Goal: Information Seeking & Learning: Learn about a topic

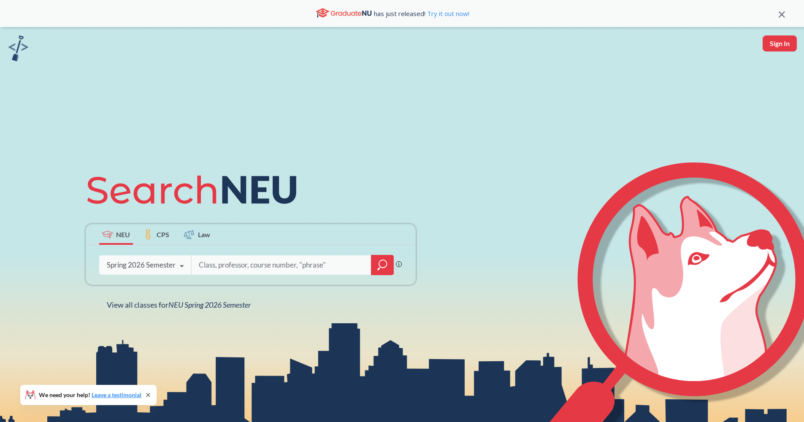
click at [387, 265] on icon "magnifying glass" at bounding box center [383, 264] width 8 height 8
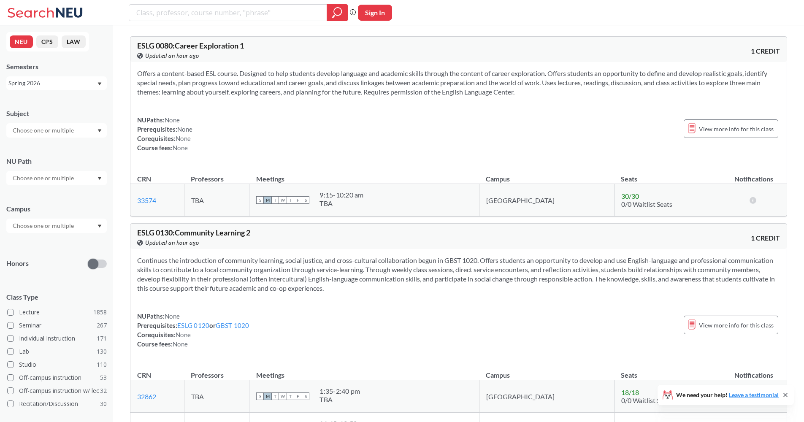
click at [68, 226] on input "text" at bounding box center [43, 226] width 71 height 10
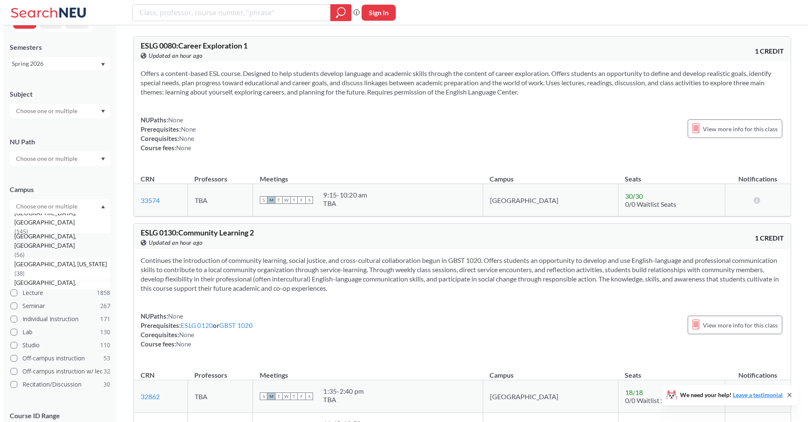
scroll to position [51, 0]
click at [70, 244] on div "Oakland, CA ( 145 )" at bounding box center [58, 245] width 95 height 28
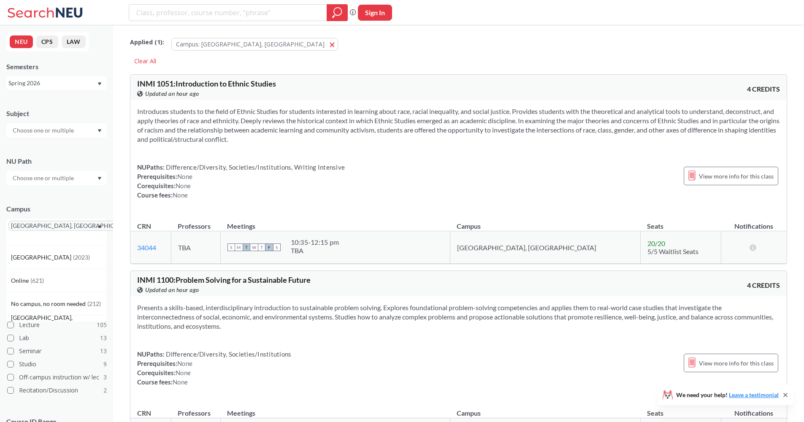
click at [72, 132] on input "text" at bounding box center [43, 130] width 71 height 10
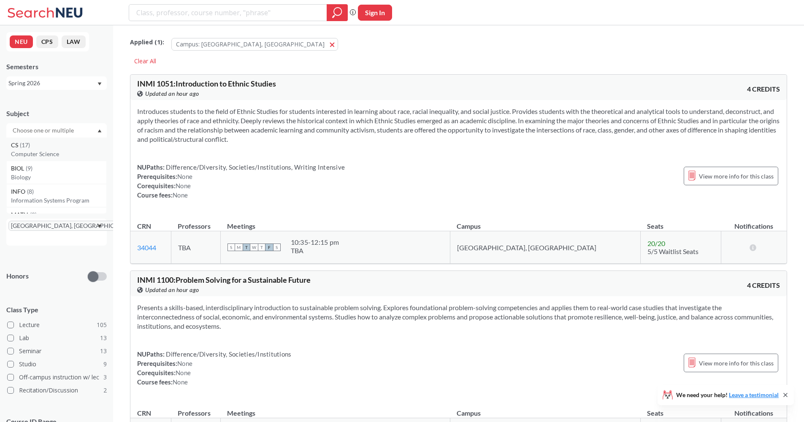
click at [74, 152] on p "Computer Science" at bounding box center [58, 154] width 95 height 8
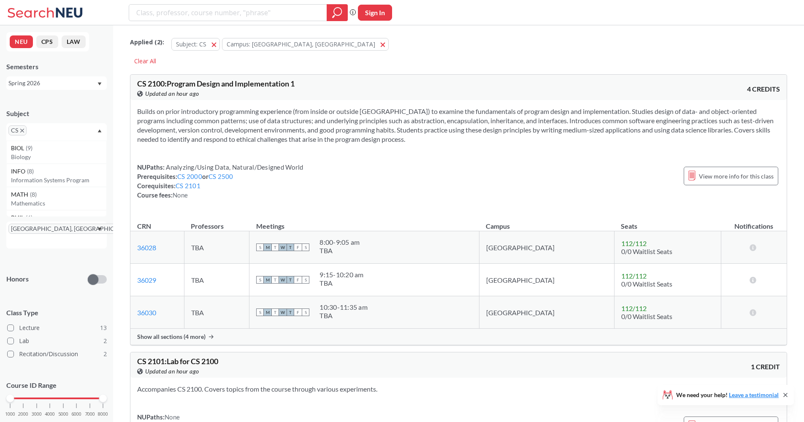
click at [484, 98] on div "CS 2100 : Program Design and Implementation 1 View this course on Banner. Updat…" at bounding box center [458, 87] width 657 height 25
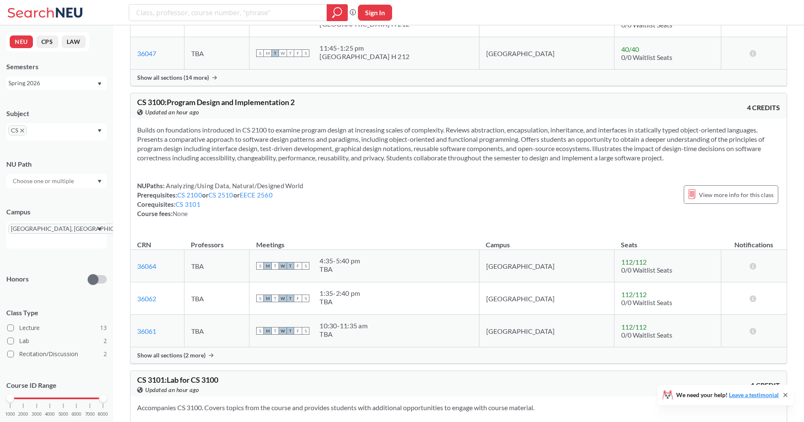
scroll to position [628, 0]
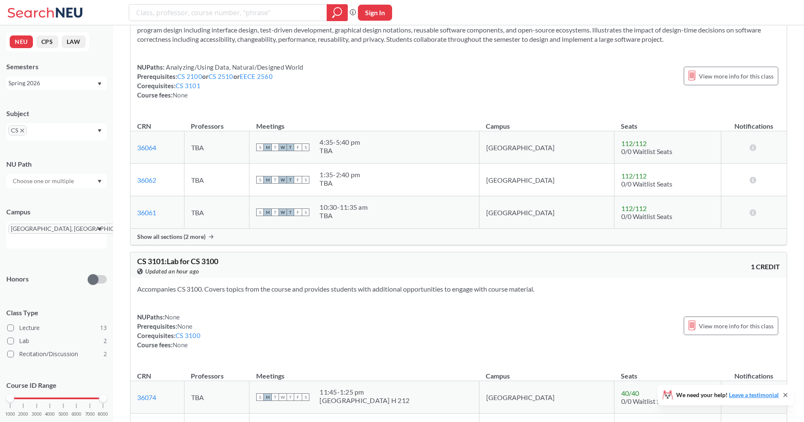
click at [402, 240] on div "Show all sections (2 more)" at bounding box center [458, 237] width 657 height 16
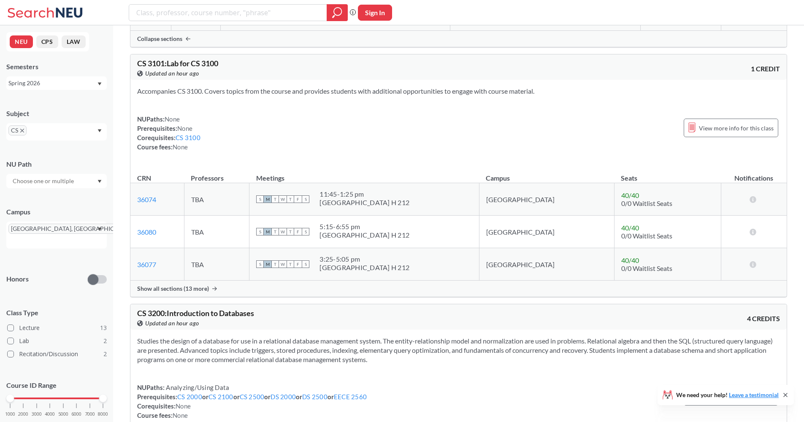
scroll to position [910, 0]
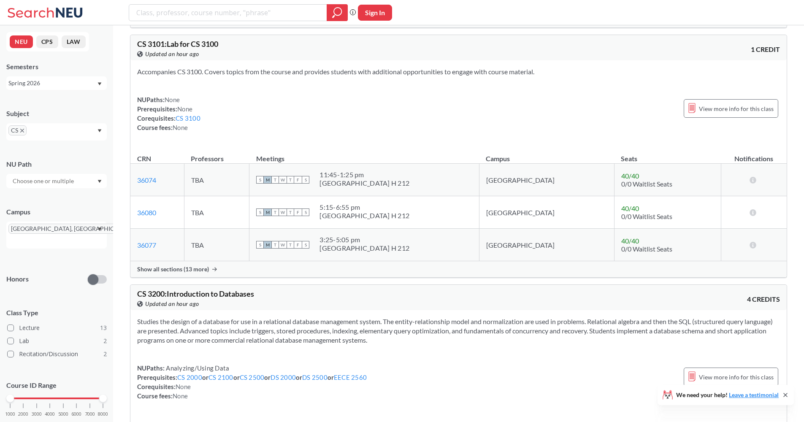
click at [418, 270] on div "Show all sections (13 more)" at bounding box center [458, 269] width 657 height 16
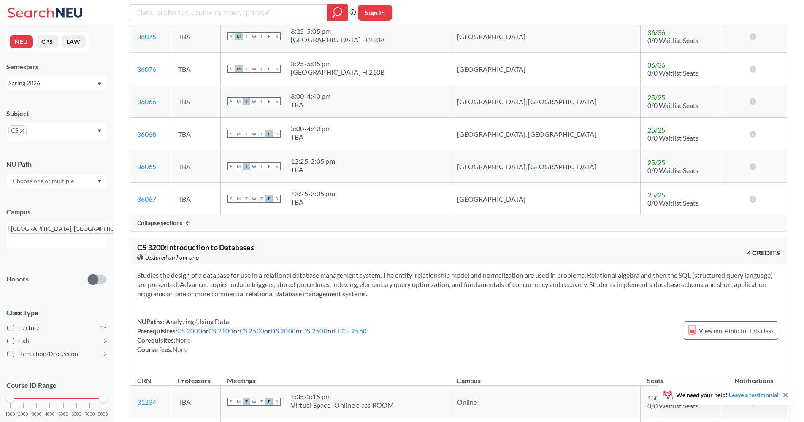
scroll to position [1443, 0]
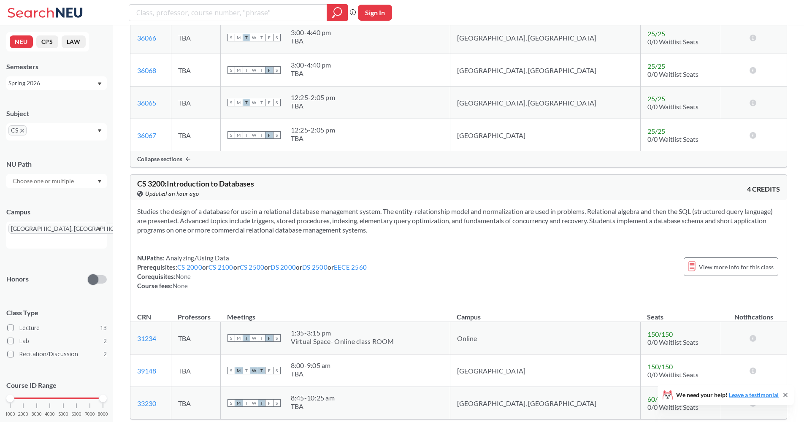
drag, startPoint x: 421, startPoint y: 228, endPoint x: 424, endPoint y: 207, distance: 21.0
click at [424, 207] on section "Studies the design of a database for use in a relational database management sy…" at bounding box center [458, 221] width 643 height 28
drag, startPoint x: 429, startPoint y: 237, endPoint x: 429, endPoint y: 202, distance: 35.1
click at [429, 202] on div "Studies the design of a database for use in a relational database management sy…" at bounding box center [458, 252] width 657 height 104
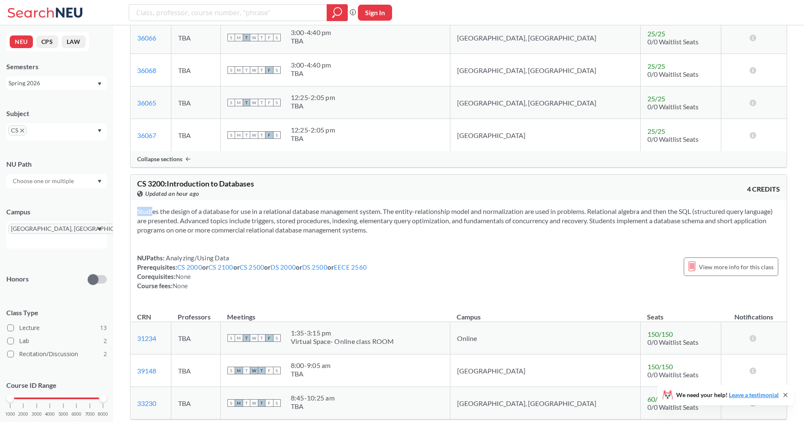
click at [429, 202] on div "Studies the design of a database for use in a relational database management sy…" at bounding box center [458, 252] width 657 height 104
drag, startPoint x: 434, startPoint y: 229, endPoint x: 434, endPoint y: 205, distance: 23.6
click at [434, 205] on div "Studies the design of a database for use in a relational database management sy…" at bounding box center [458, 252] width 657 height 104
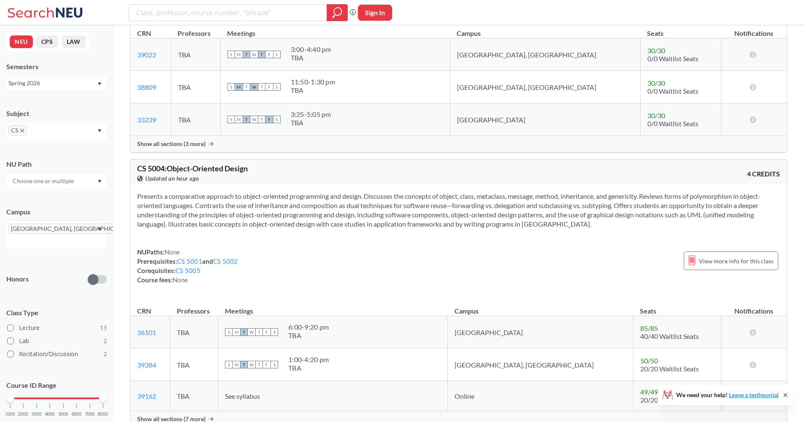
scroll to position [2038, 0]
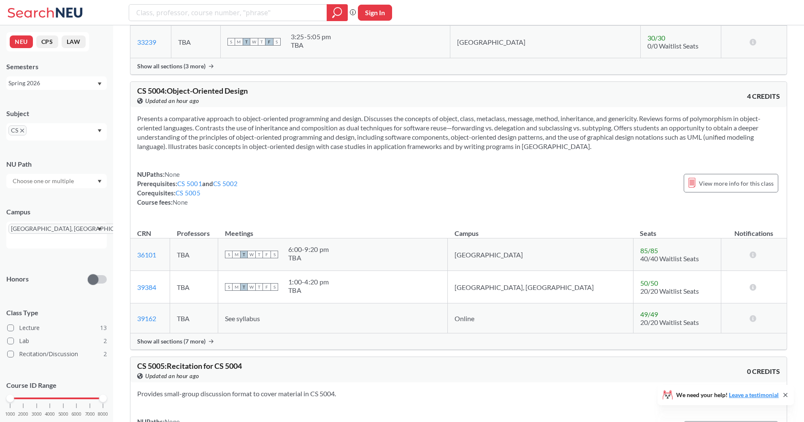
click at [21, 130] on icon "X to remove pill" at bounding box center [22, 131] width 4 height 4
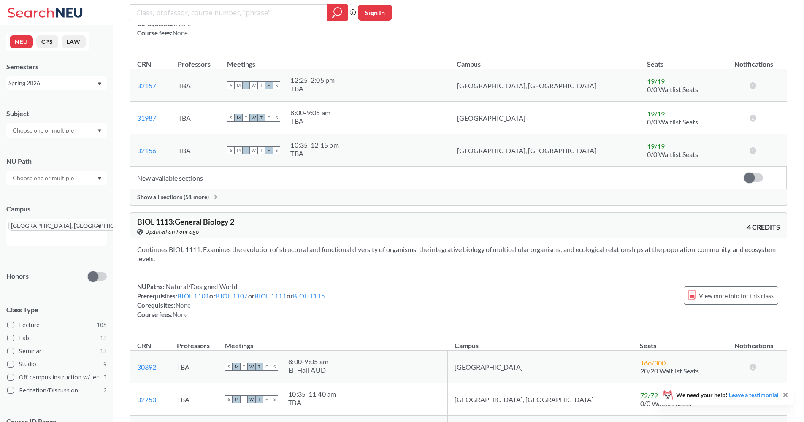
click at [32, 130] on input "text" at bounding box center [43, 130] width 71 height 10
click at [60, 150] on p "Mathematics" at bounding box center [58, 151] width 95 height 8
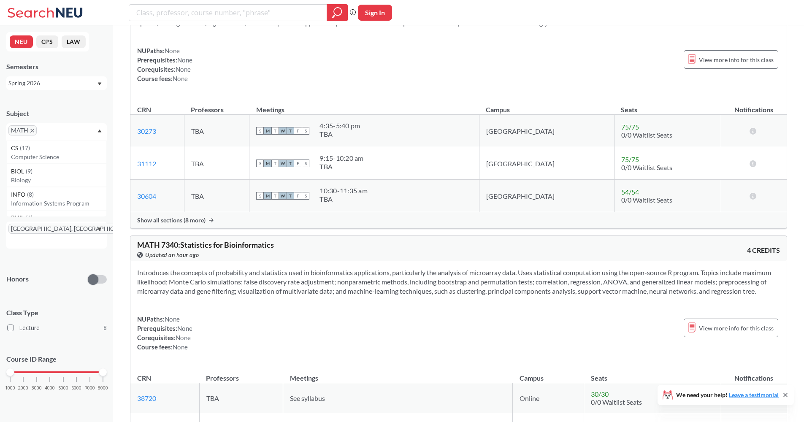
scroll to position [1740, 0]
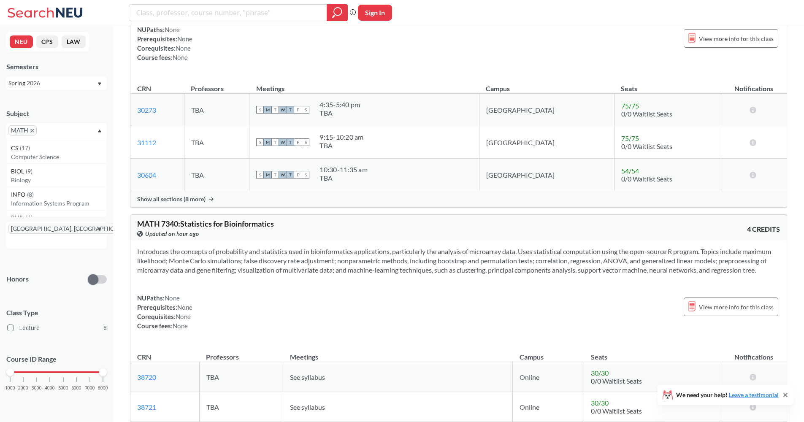
click at [32, 129] on icon "X to remove pill" at bounding box center [32, 131] width 4 height 4
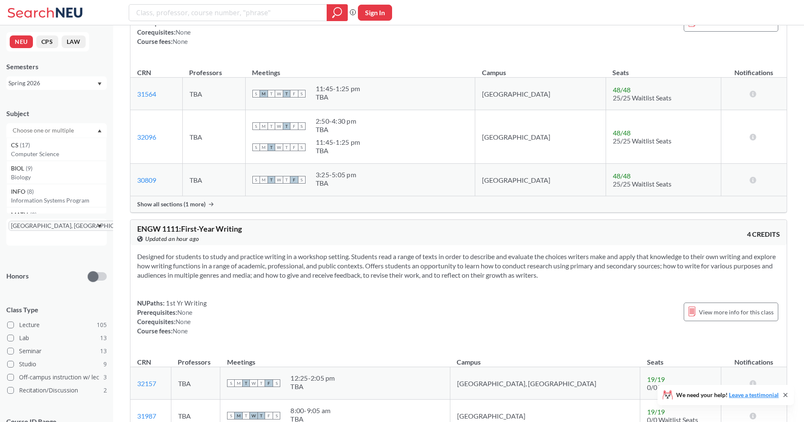
click at [41, 130] on input "text" at bounding box center [43, 130] width 71 height 10
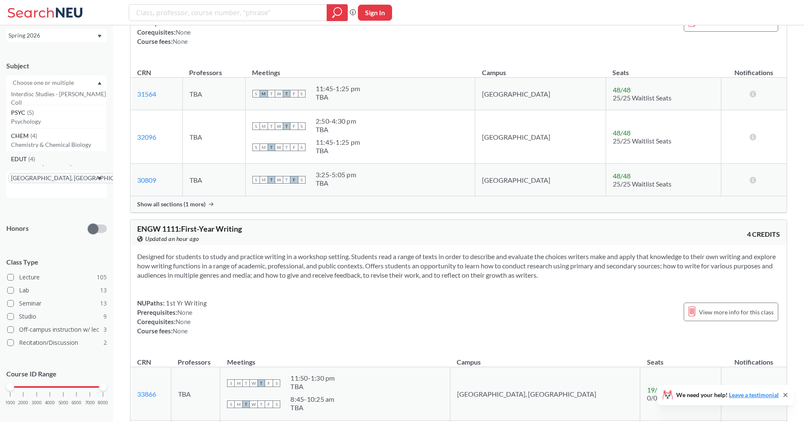
scroll to position [167, 0]
type input "cy"
click at [215, 10] on input "search" at bounding box center [228, 12] width 185 height 14
type input "cyber"
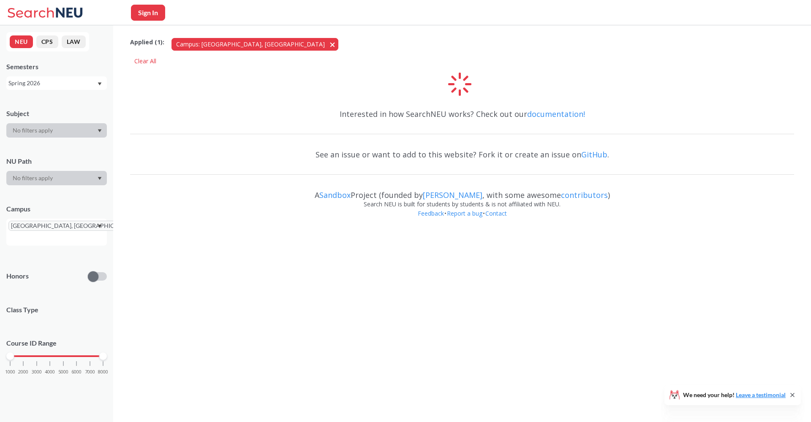
click at [335, 43] on span "button" at bounding box center [335, 44] width 0 height 8
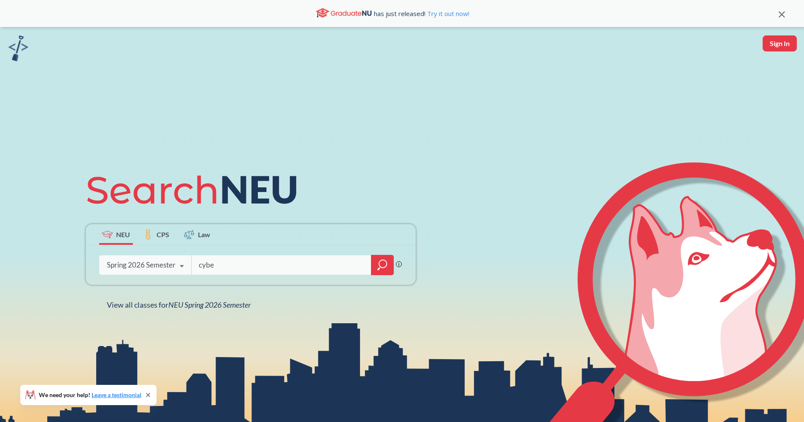
type input "cyber"
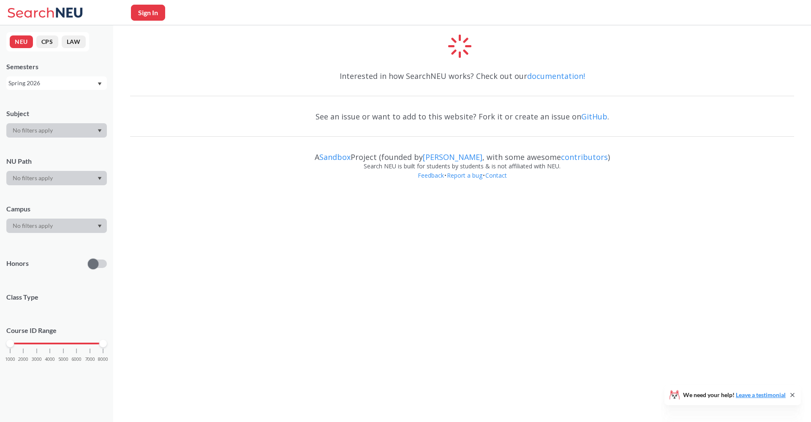
click at [210, 74] on div "Interested in how SearchNEU works? Check out our documentation!" at bounding box center [462, 76] width 664 height 24
click at [66, 11] on icon at bounding box center [46, 12] width 79 height 17
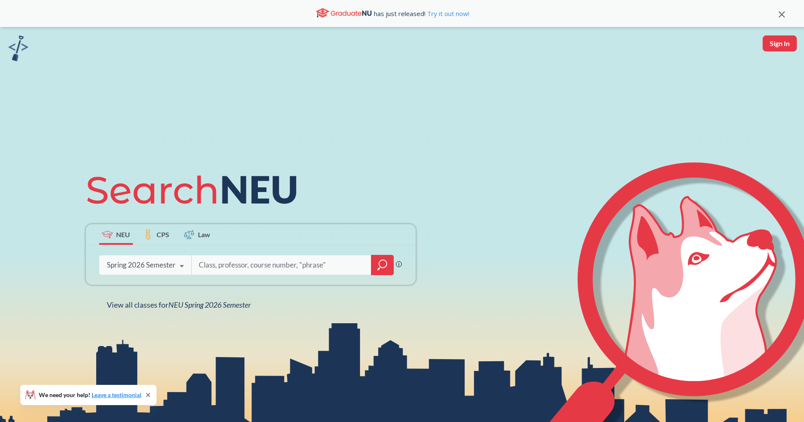
click at [169, 272] on div "Spring 2026 Semester Spring 2026 Semester Fall 2025 Semester Summer 2 2025 Seme…" at bounding box center [145, 265] width 92 height 21
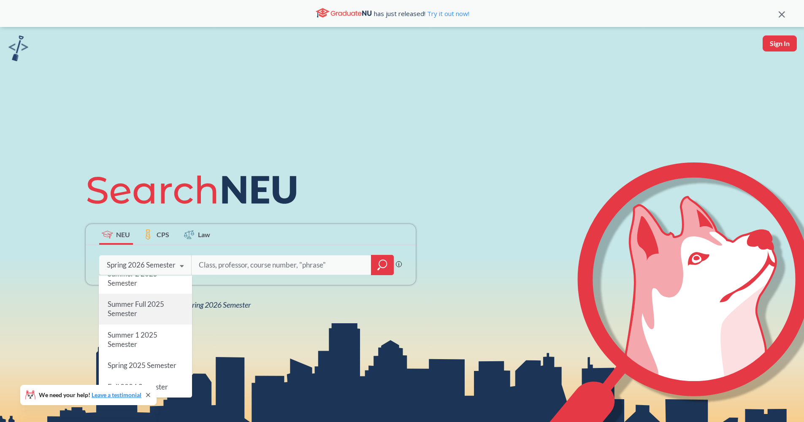
scroll to position [67, 0]
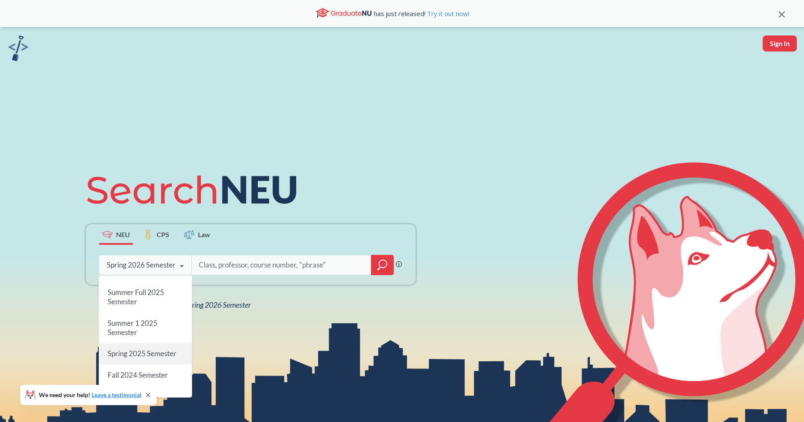
click at [159, 347] on div "Spring 2025 Semester" at bounding box center [145, 353] width 93 height 21
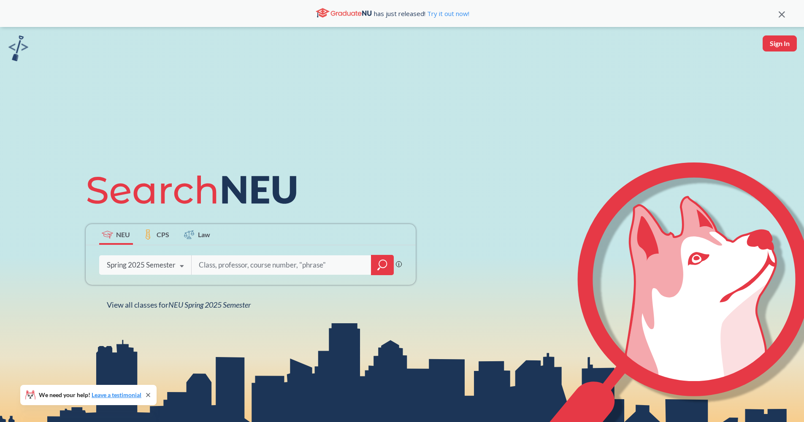
click at [244, 263] on input "search" at bounding box center [281, 265] width 167 height 18
type input "cyber"
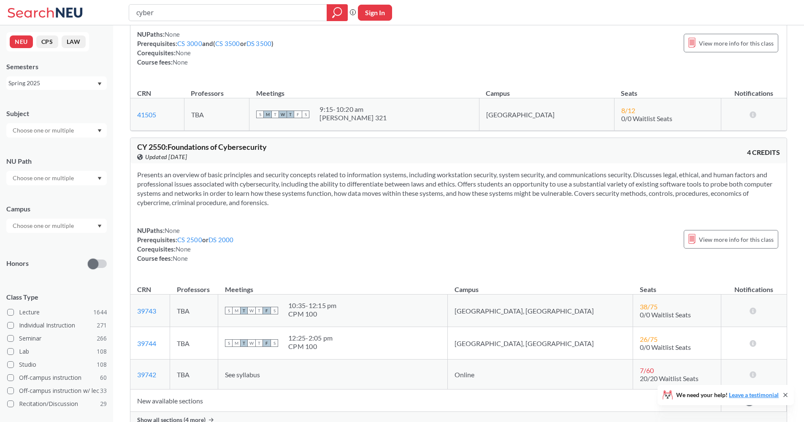
scroll to position [127, 0]
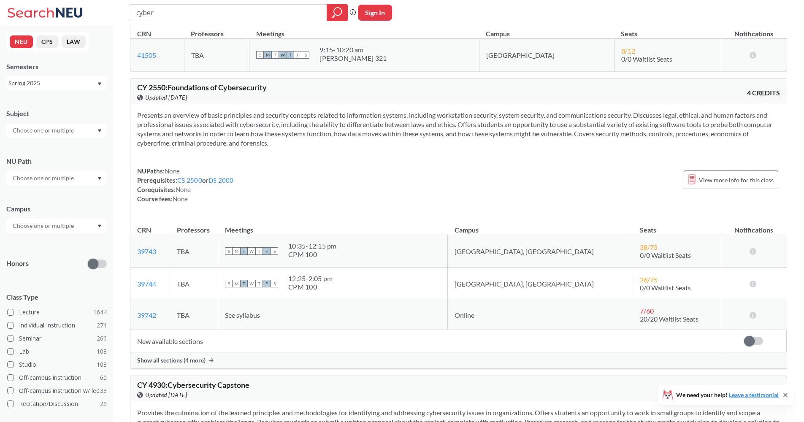
click at [340, 348] on td "New available sections" at bounding box center [425, 341] width 591 height 22
click at [342, 354] on div "Show all sections (4 more)" at bounding box center [458, 361] width 657 height 16
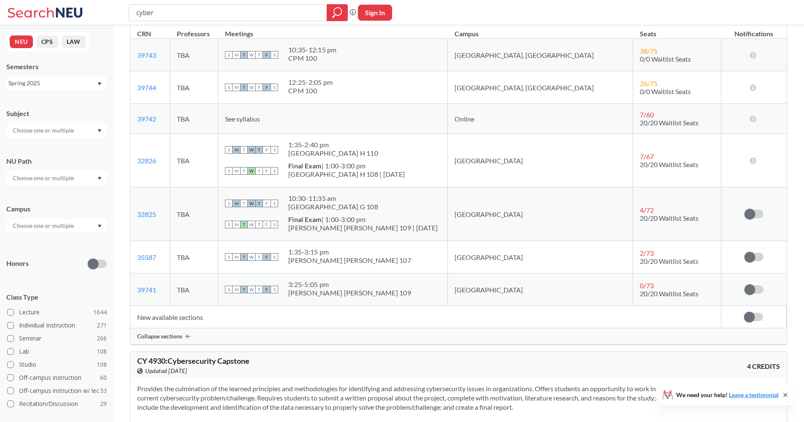
scroll to position [134, 0]
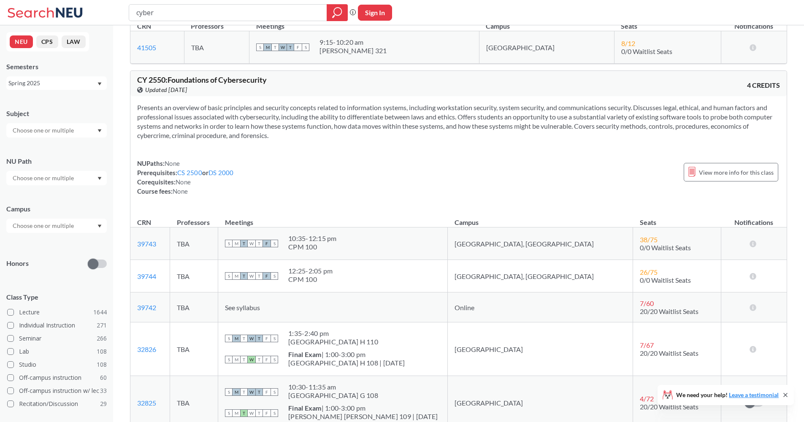
click at [85, 80] on div "Spring 2025" at bounding box center [52, 83] width 88 height 9
click at [75, 97] on div "Spring 2026" at bounding box center [58, 101] width 95 height 9
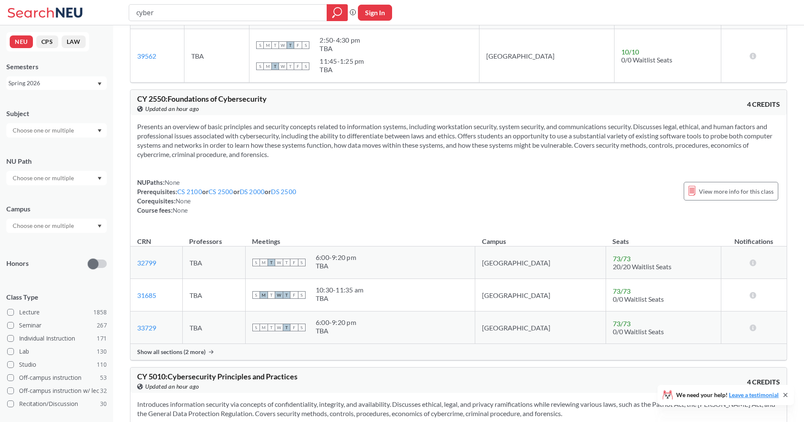
scroll to position [760, 0]
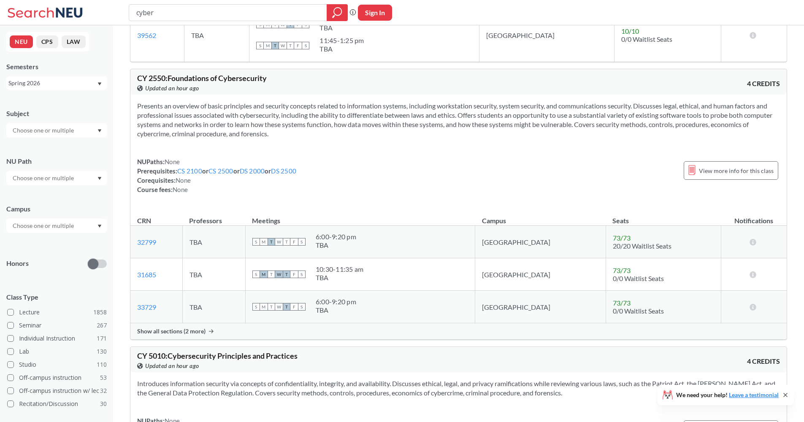
click at [322, 329] on div "Show all sections (2 more)" at bounding box center [458, 331] width 657 height 16
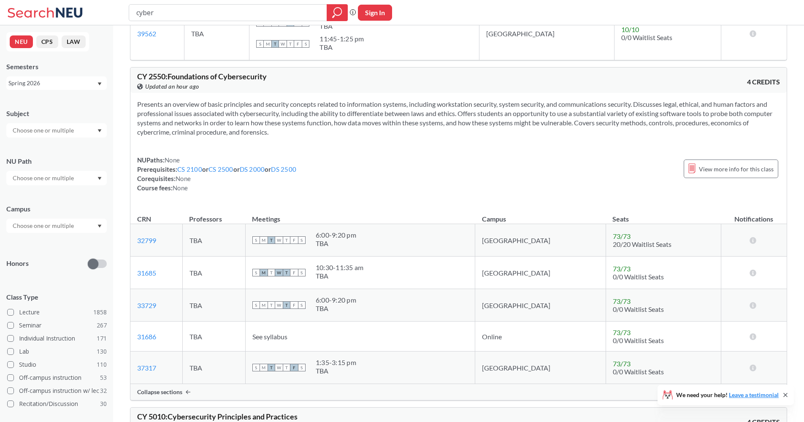
scroll to position [763, 0]
drag, startPoint x: 321, startPoint y: 332, endPoint x: 281, endPoint y: 334, distance: 40.2
click at [281, 334] on td "See syllabus" at bounding box center [360, 335] width 230 height 30
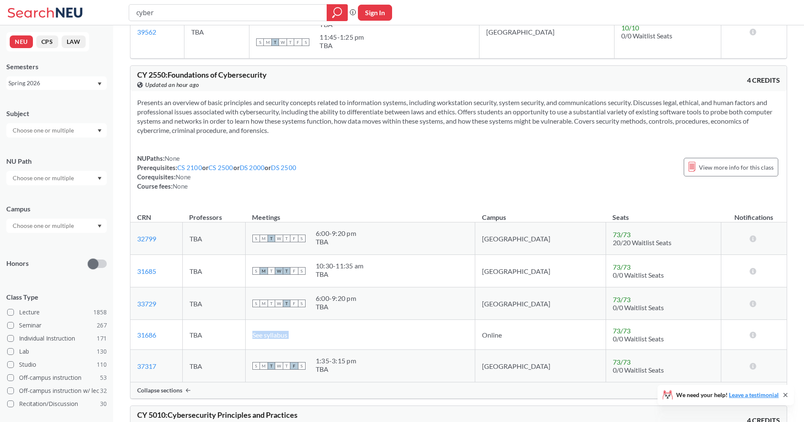
click at [281, 334] on td "See syllabus" at bounding box center [360, 335] width 230 height 30
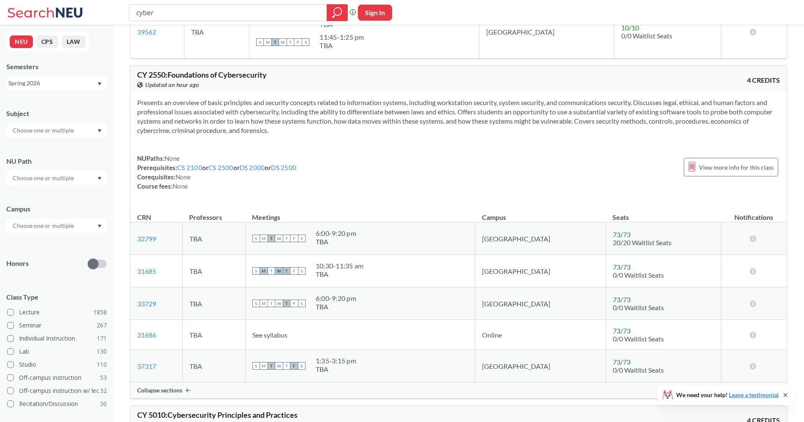
click at [281, 334] on td "See syllabus" at bounding box center [360, 335] width 230 height 30
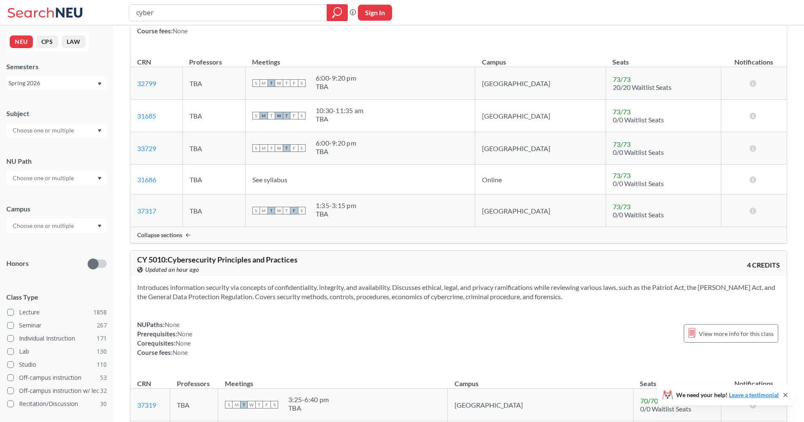
scroll to position [776, 0]
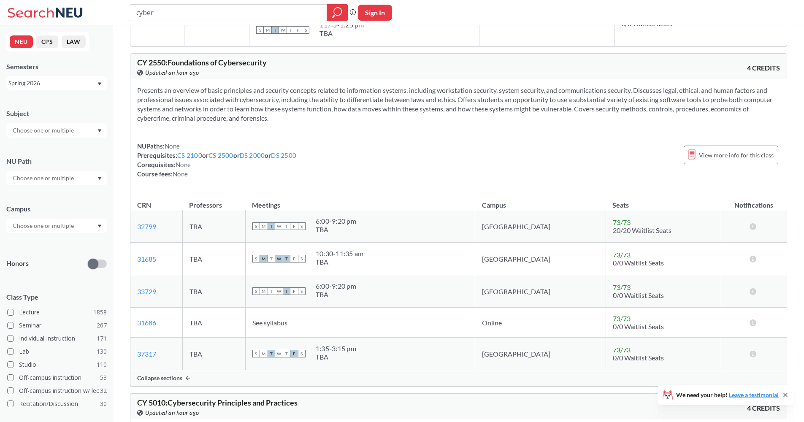
click at [73, 83] on div "Spring 2026" at bounding box center [52, 83] width 88 height 9
click at [188, 13] on input "cyber" at bounding box center [228, 12] width 185 height 14
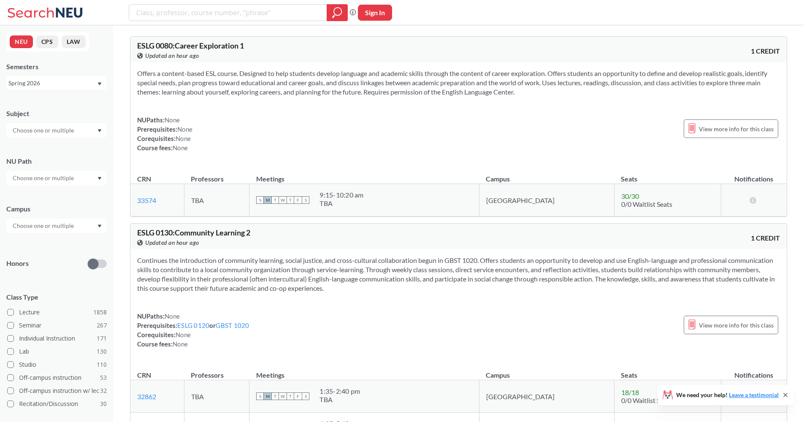
click at [87, 129] on div at bounding box center [56, 130] width 101 height 14
click at [78, 106] on div "Subject CS ( 97 ) Computer Science CHEM ( 71 ) Chemistry & Chemical Biology EEC…" at bounding box center [56, 119] width 101 height 37
click at [74, 174] on input "text" at bounding box center [43, 178] width 71 height 10
click at [72, 155] on div "NU Path" at bounding box center [56, 166] width 101 height 37
click at [72, 227] on input "text" at bounding box center [43, 226] width 71 height 10
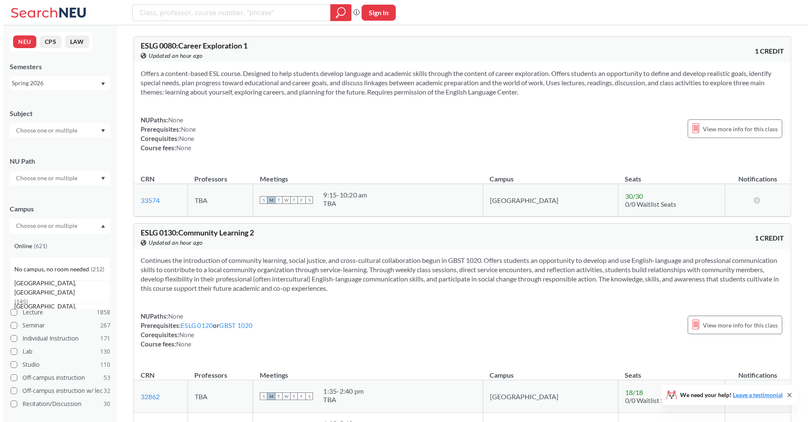
scroll to position [24, 0]
click at [70, 283] on div "[GEOGRAPHIC_DATA], [GEOGRAPHIC_DATA] ( 145 )" at bounding box center [56, 290] width 101 height 23
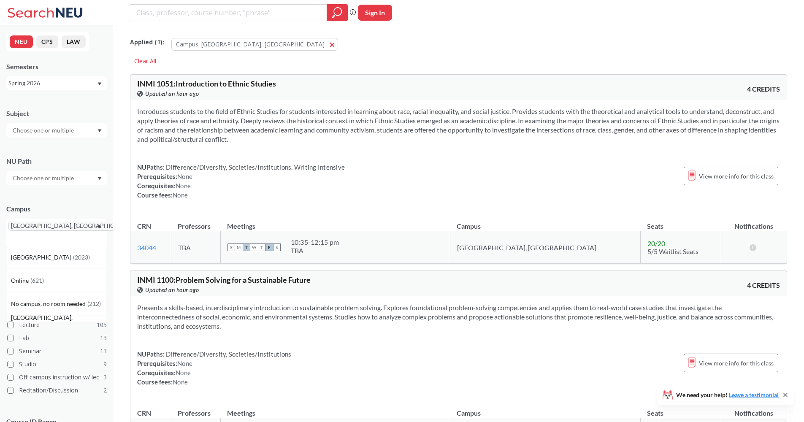
click at [67, 160] on div "NU Path" at bounding box center [56, 161] width 101 height 9
click at [68, 132] on input "text" at bounding box center [43, 130] width 71 height 10
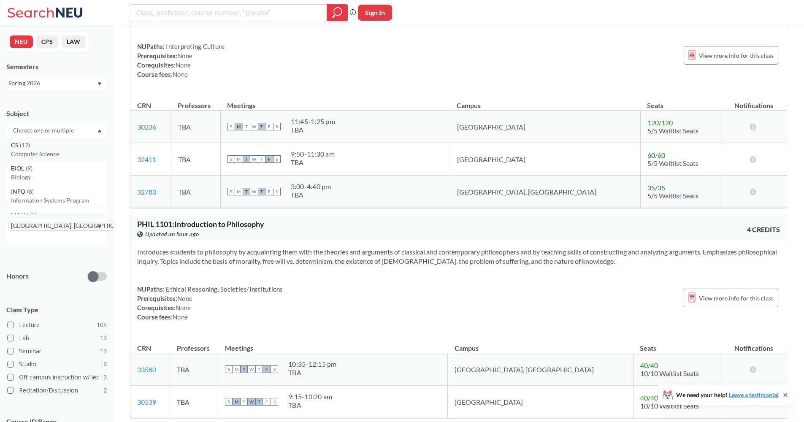
click at [70, 146] on div "CS ( 17 )" at bounding box center [58, 145] width 95 height 9
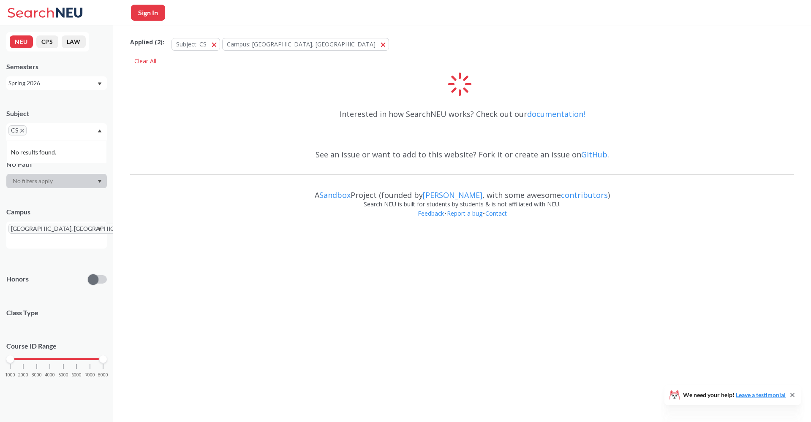
click at [168, 133] on div "Interested in how SearchNEU works? Check out our documentation! See an issue or…" at bounding box center [462, 166] width 664 height 129
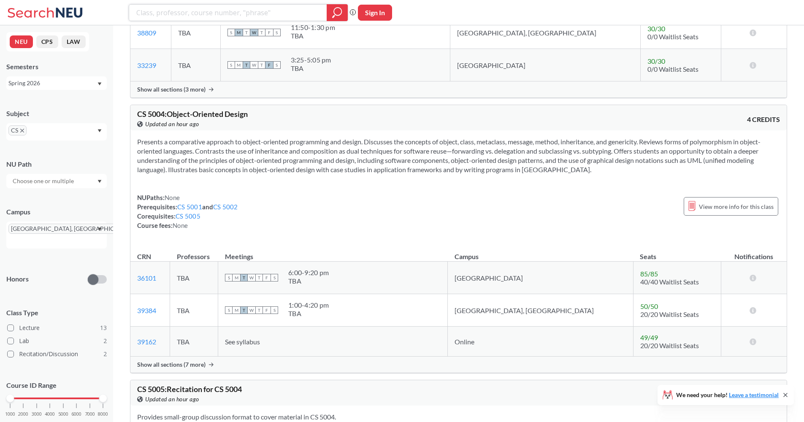
scroll to position [1637, 0]
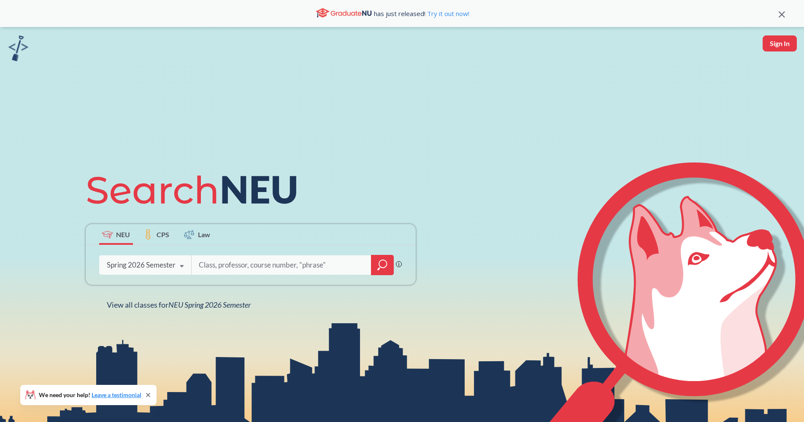
click at [383, 262] on icon "magnifying glass" at bounding box center [383, 265] width 10 height 12
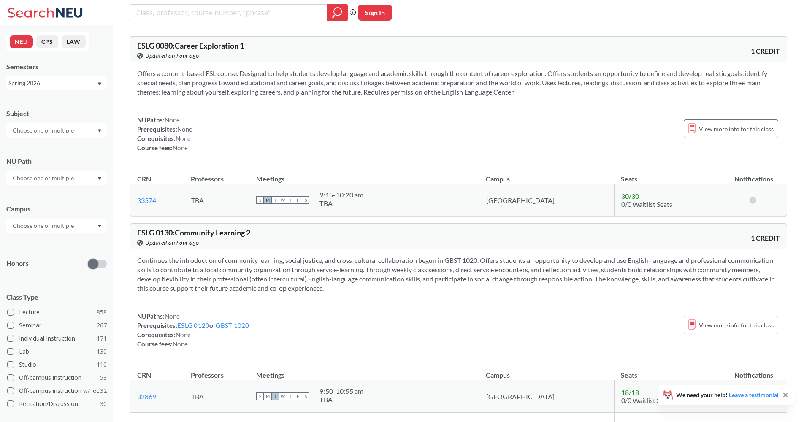
click at [39, 131] on input "text" at bounding box center [43, 130] width 71 height 10
click at [54, 119] on div "Subject CS ( 97 ) Computer Science CHEM ( 71 ) Chemistry & Chemical Biology EEC…" at bounding box center [56, 119] width 101 height 37
click at [65, 179] on input "text" at bounding box center [43, 178] width 71 height 10
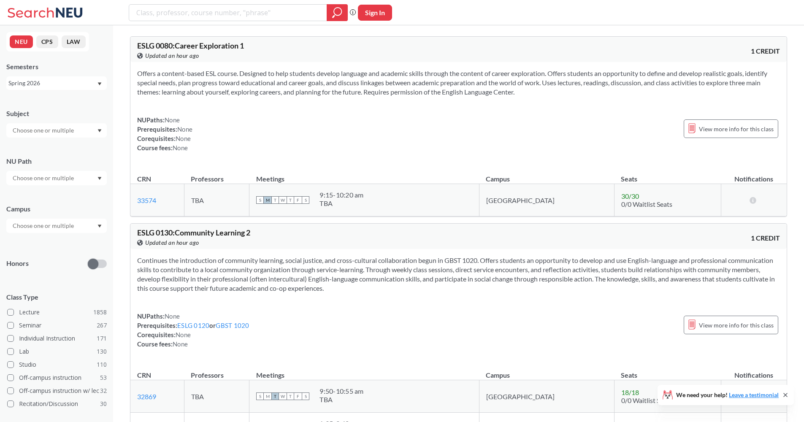
click at [70, 157] on div "NU Path" at bounding box center [56, 161] width 101 height 9
click at [71, 219] on div at bounding box center [56, 226] width 101 height 14
click at [74, 225] on input "text" at bounding box center [43, 226] width 71 height 10
click at [78, 291] on div "[GEOGRAPHIC_DATA], [GEOGRAPHIC_DATA] ( 145 )" at bounding box center [58, 295] width 95 height 28
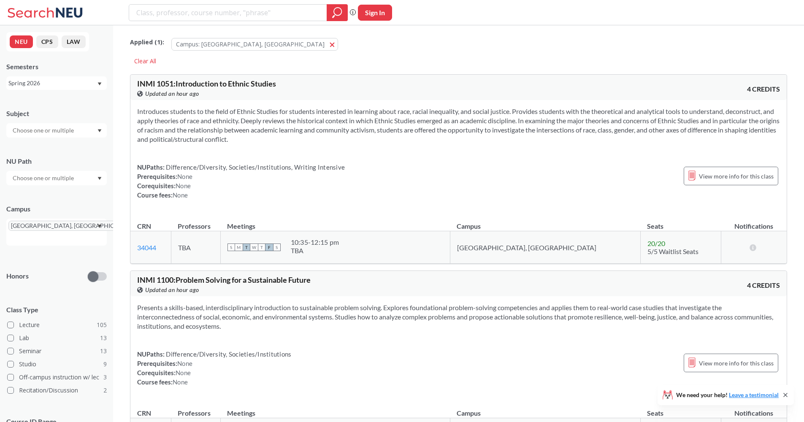
click at [70, 180] on input "text" at bounding box center [43, 178] width 71 height 10
click at [80, 137] on div at bounding box center [56, 130] width 101 height 14
click at [86, 179] on div "GSND ( 4 )" at bounding box center [58, 177] width 95 height 9
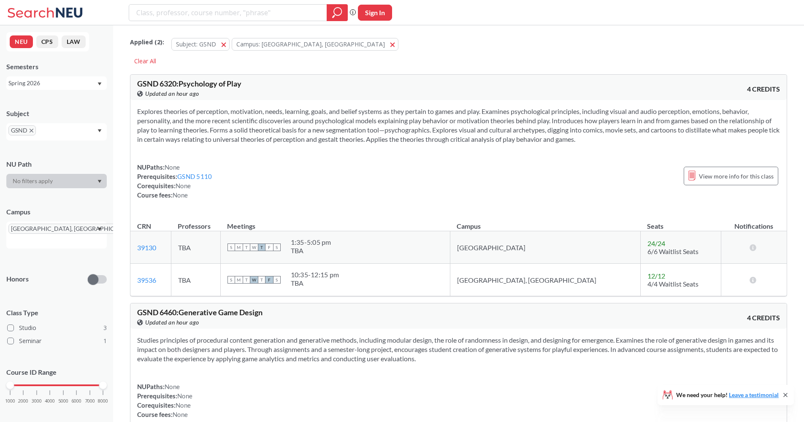
click at [588, 78] on div "GSND 6320 : Psychology of Play View this course on Banner. Updated an hour ago …" at bounding box center [458, 87] width 657 height 25
click at [220, 44] on button "Subject: GSND GSND" at bounding box center [200, 44] width 58 height 13
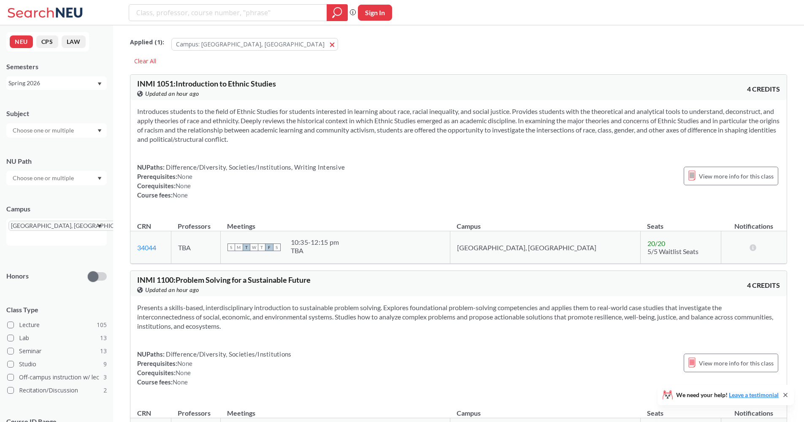
click at [73, 177] on input "text" at bounding box center [43, 178] width 71 height 10
click at [60, 133] on input "text" at bounding box center [43, 130] width 71 height 10
click at [64, 144] on div "CS ( 17 )" at bounding box center [58, 145] width 95 height 9
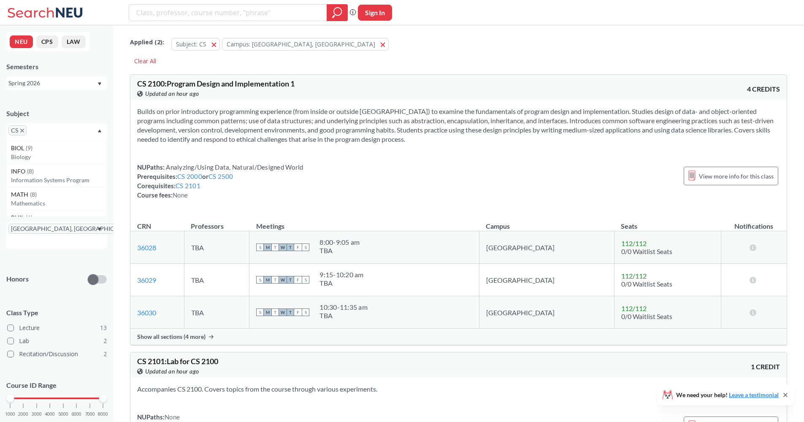
click at [163, 135] on section "Builds on prior introductory programming experience (from inside or outside [GE…" at bounding box center [458, 125] width 643 height 37
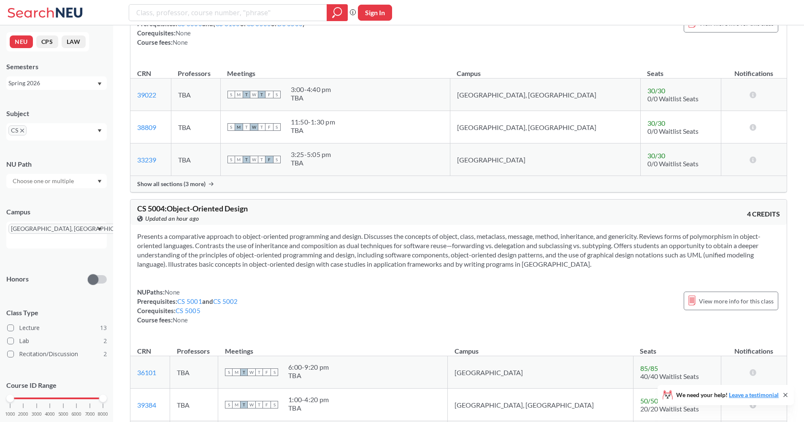
scroll to position [1452, 0]
